Goal: Transaction & Acquisition: Purchase product/service

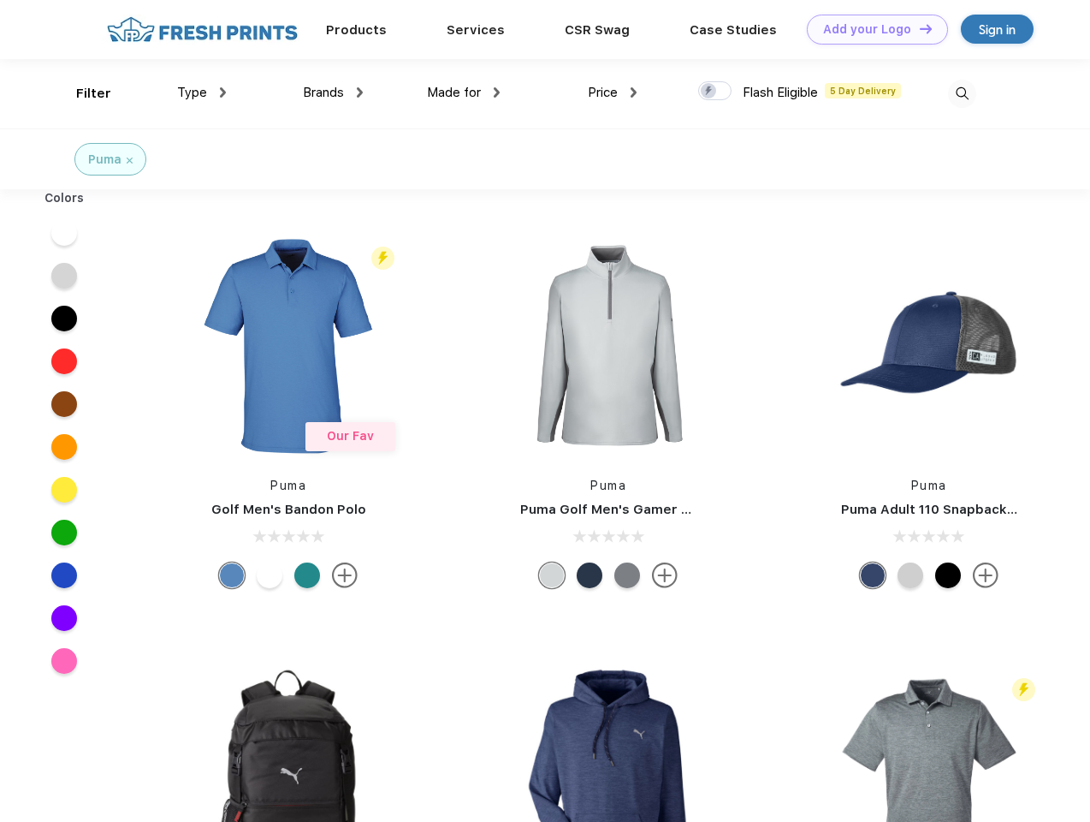
click at [871, 29] on link "Add your Logo Design Tool" at bounding box center [877, 30] width 141 height 30
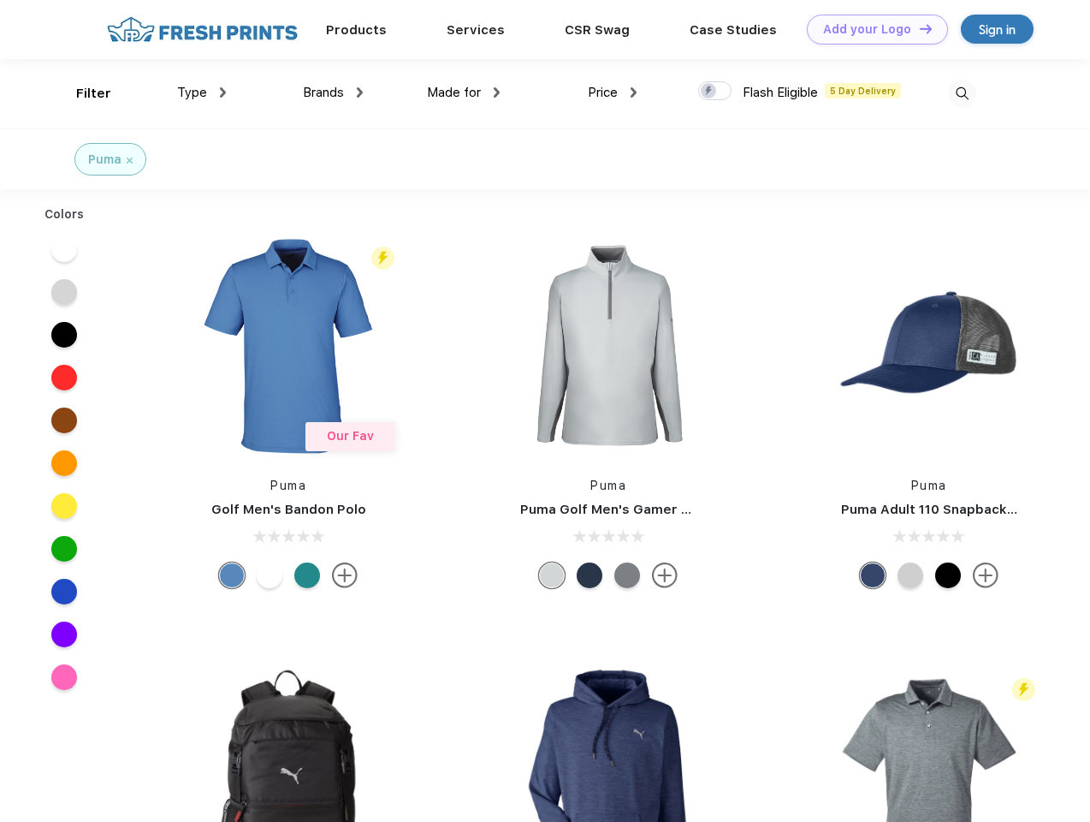
click at [0, 0] on div "Design Tool" at bounding box center [0, 0] width 0 height 0
click at [918, 28] on link "Add your Logo Design Tool" at bounding box center [877, 30] width 141 height 30
click at [82, 93] on div "Filter" at bounding box center [93, 94] width 35 height 20
click at [202, 92] on span "Type" at bounding box center [192, 92] width 30 height 15
click at [333, 92] on span "Brands" at bounding box center [323, 92] width 41 height 15
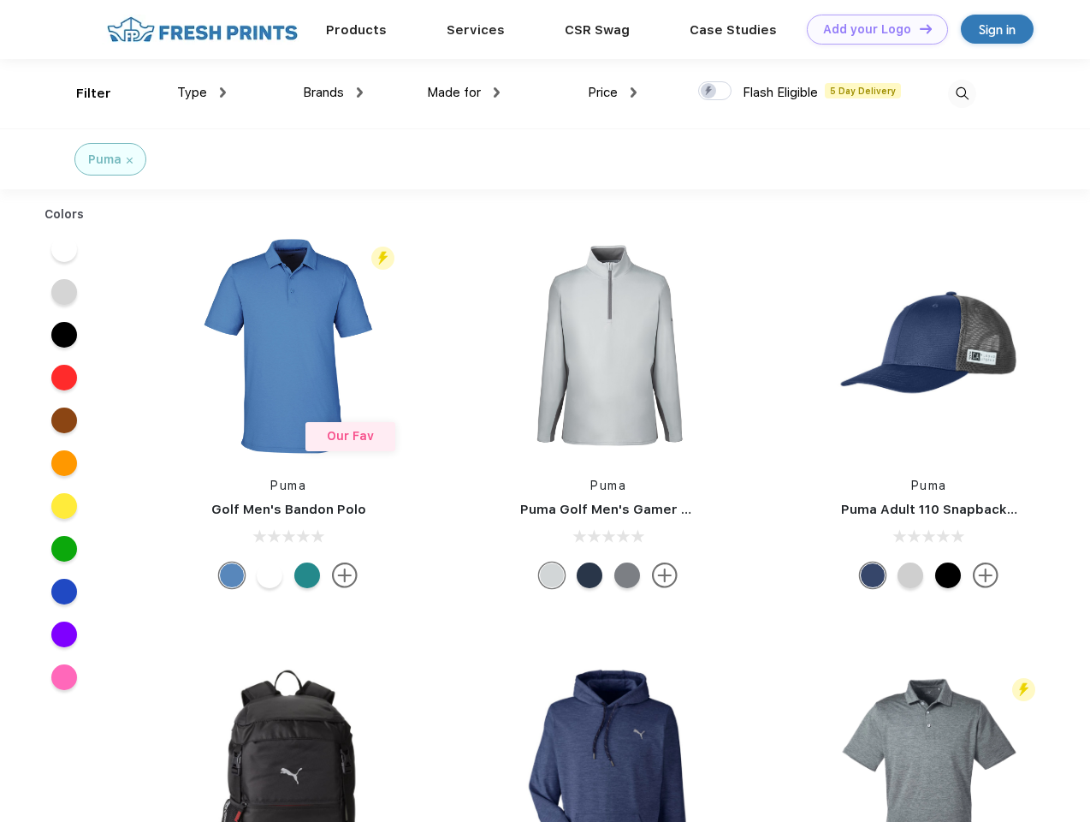
click at [464, 92] on span "Made for" at bounding box center [454, 92] width 54 height 15
click at [613, 92] on span "Price" at bounding box center [603, 92] width 30 height 15
click at [716, 92] on div at bounding box center [714, 90] width 33 height 19
click at [710, 92] on input "checkbox" at bounding box center [703, 85] width 11 height 11
click at [962, 93] on img at bounding box center [962, 94] width 28 height 28
